Goal: Task Accomplishment & Management: Manage account settings

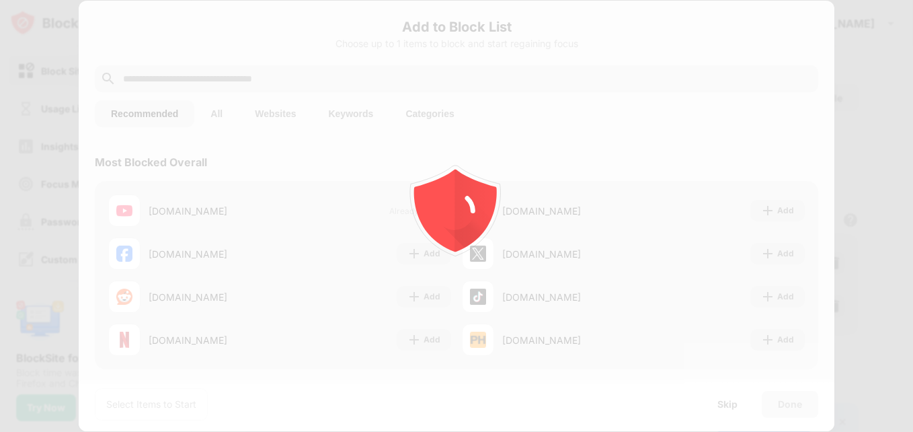
click at [897, 56] on div at bounding box center [456, 216] width 913 height 432
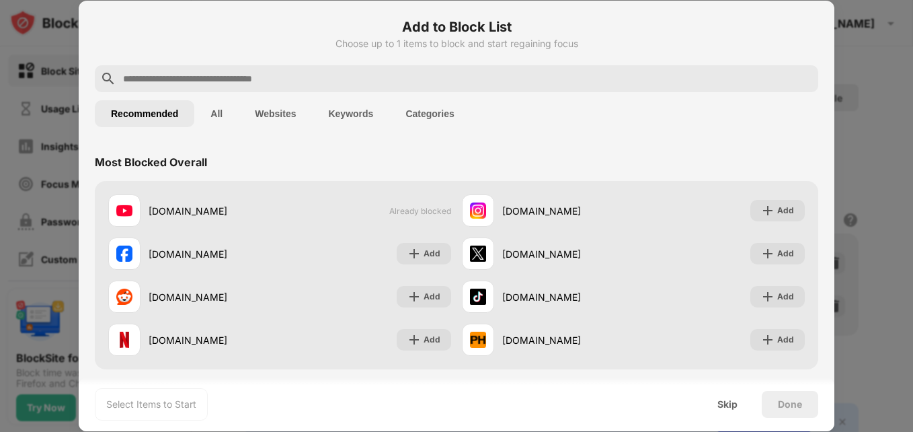
click at [866, 72] on div at bounding box center [456, 216] width 913 height 432
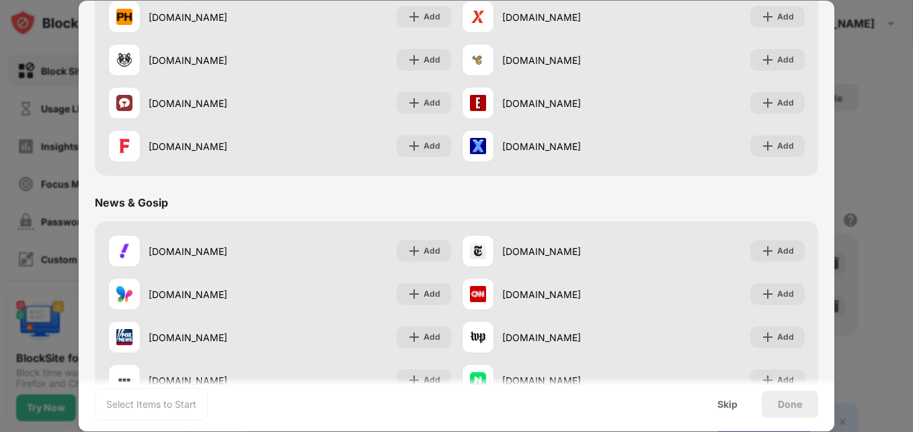
scroll to position [684, 0]
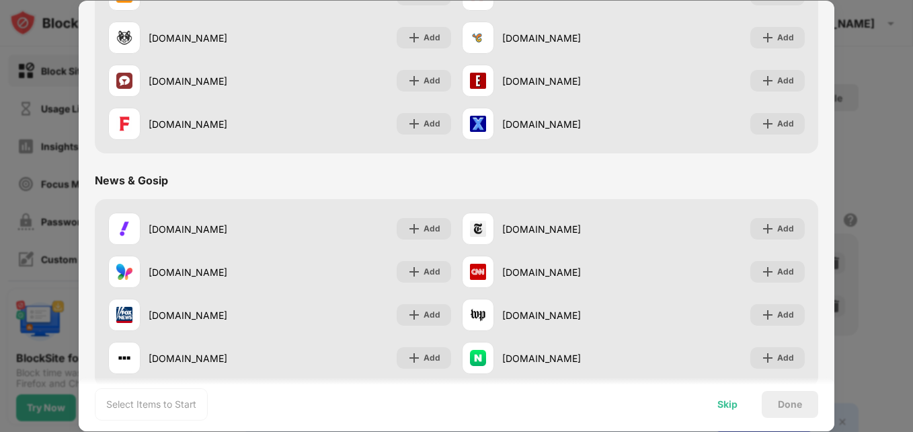
click at [726, 414] on div "Skip" at bounding box center [727, 404] width 52 height 27
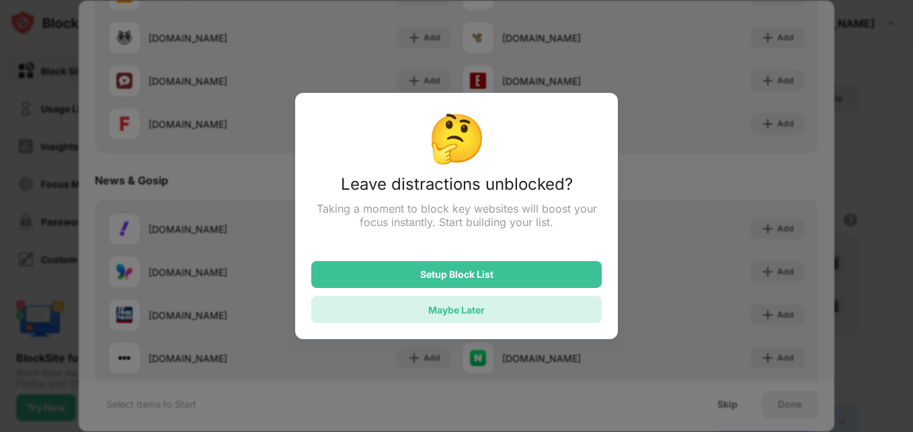
click at [541, 309] on div "Maybe Later" at bounding box center [456, 309] width 291 height 27
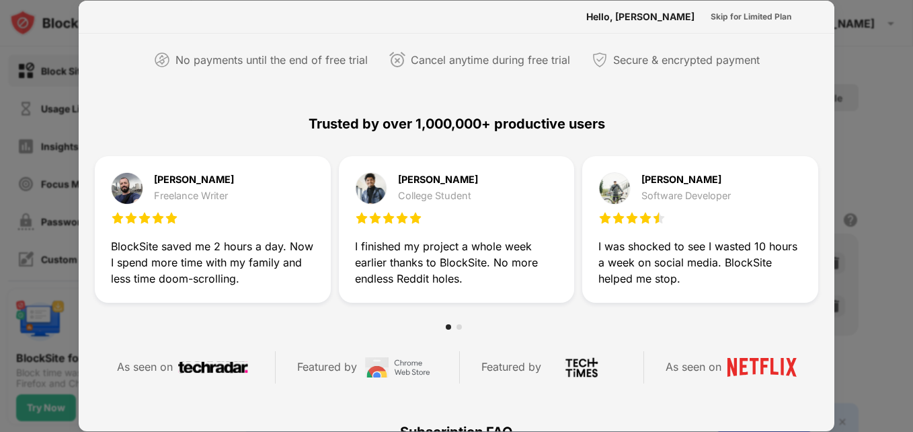
scroll to position [0, 0]
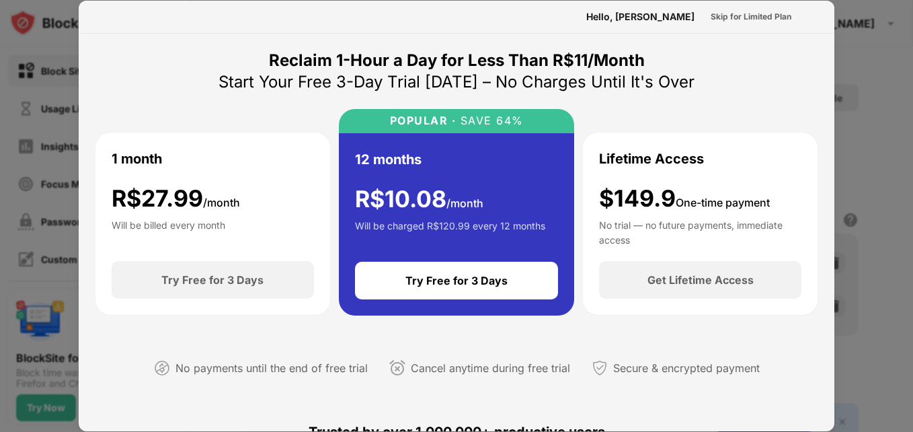
click at [897, 83] on div at bounding box center [456, 216] width 913 height 432
click at [738, 15] on div "Skip for Limited Plan" at bounding box center [751, 16] width 81 height 13
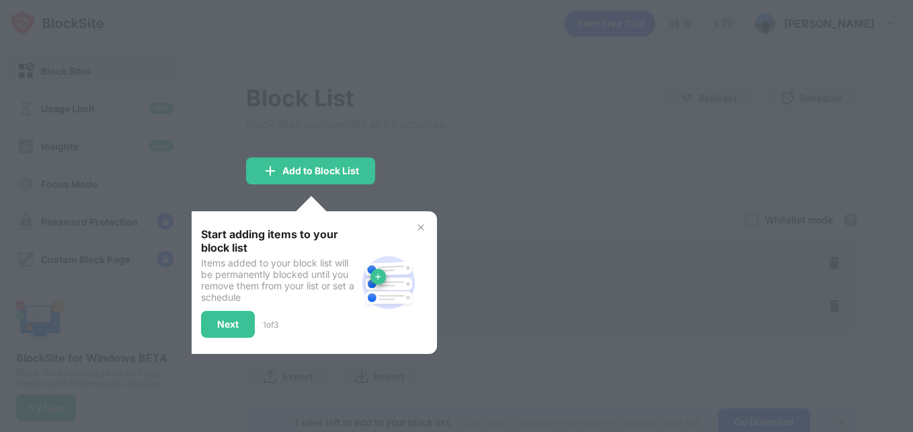
click at [533, 111] on div at bounding box center [456, 216] width 913 height 432
click at [245, 321] on div "Next" at bounding box center [228, 324] width 54 height 27
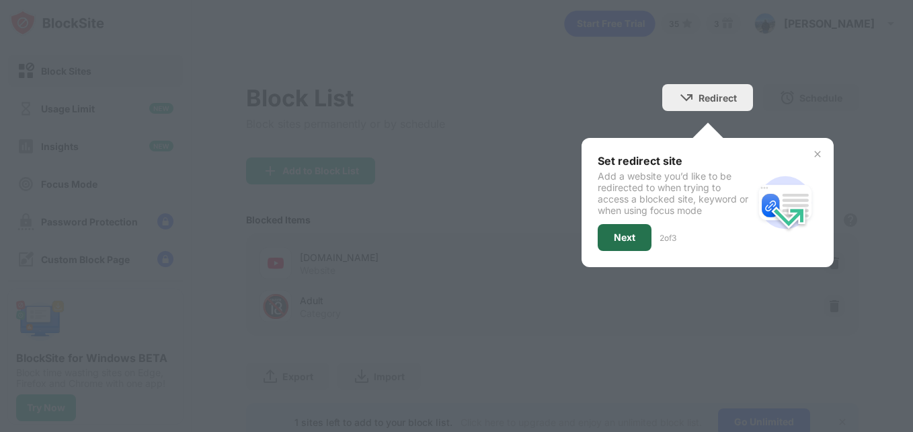
click at [629, 226] on div "Next" at bounding box center [625, 237] width 54 height 27
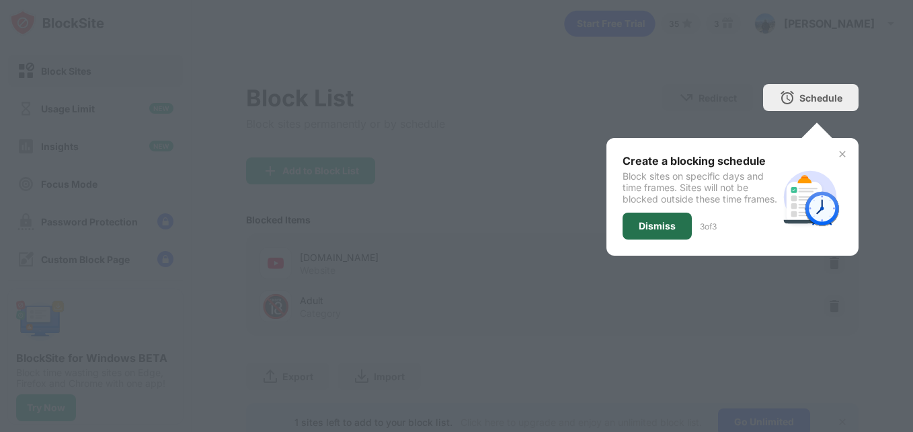
click at [654, 231] on div "Dismiss" at bounding box center [657, 226] width 37 height 11
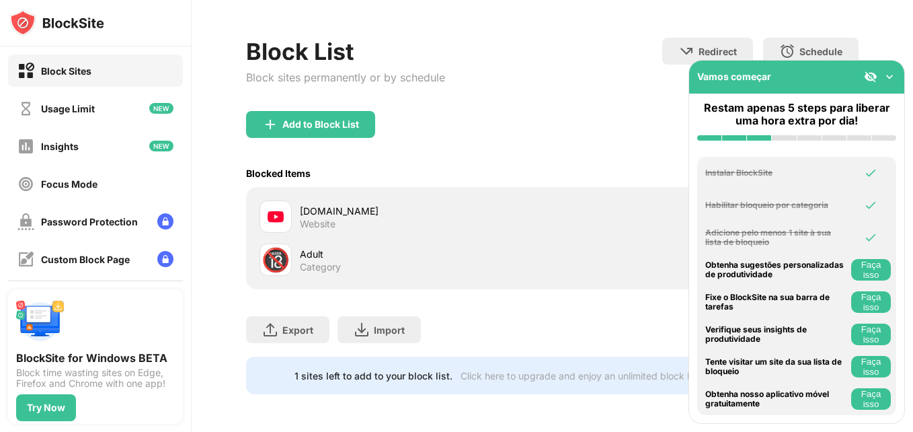
scroll to position [52, 0]
click at [889, 75] on img at bounding box center [889, 76] width 13 height 13
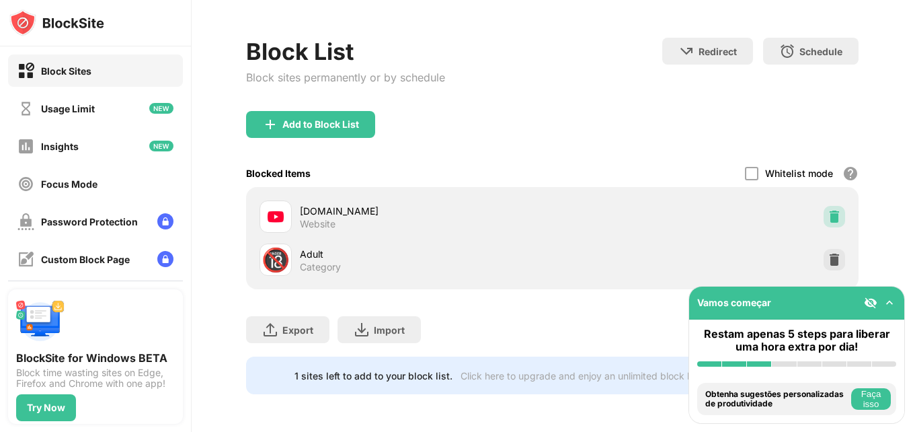
click at [828, 210] on img at bounding box center [834, 216] width 13 height 13
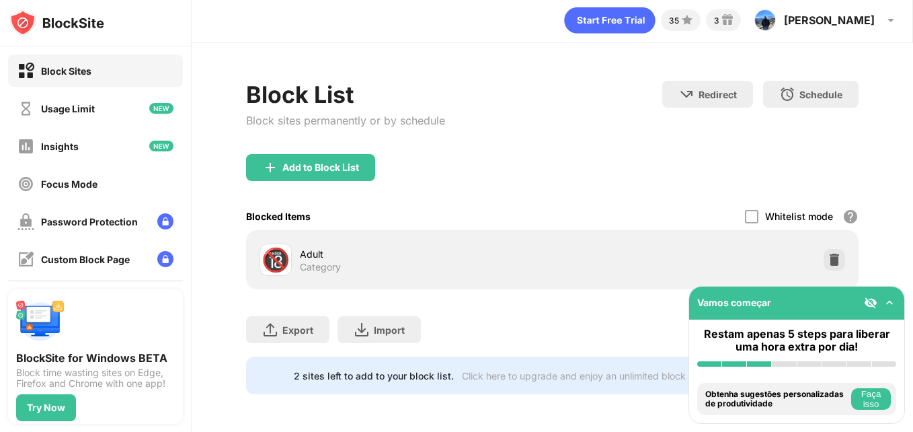
scroll to position [13, 0]
